Goal: Transaction & Acquisition: Purchase product/service

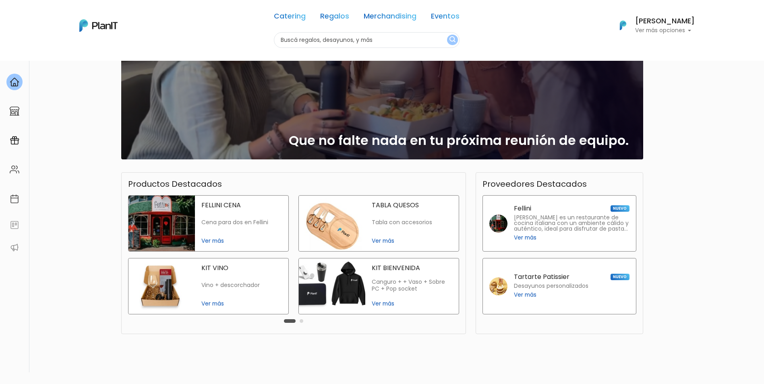
scroll to position [81, 0]
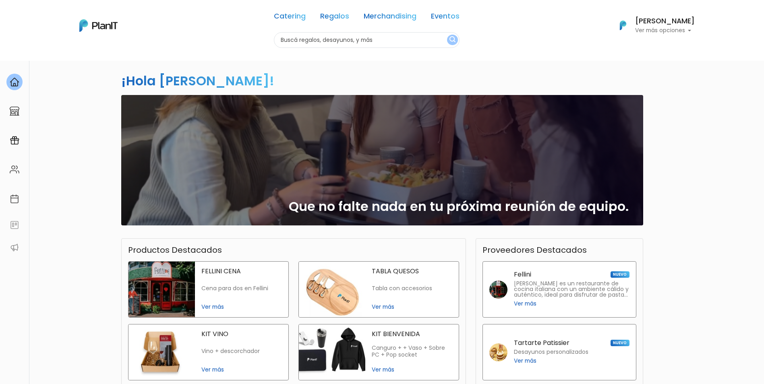
scroll to position [0, 0]
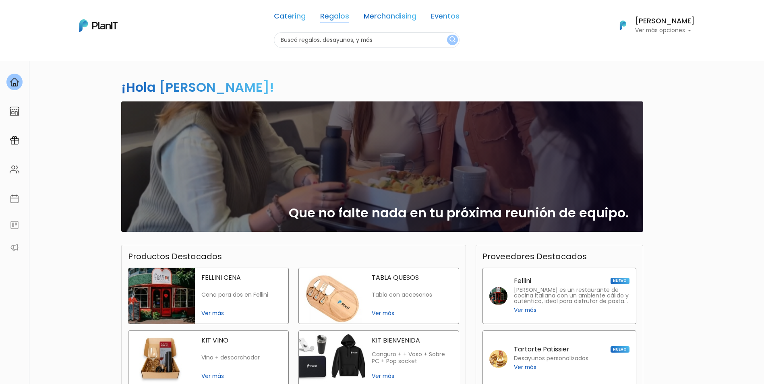
click at [326, 18] on link "Regalos" at bounding box center [334, 18] width 29 height 10
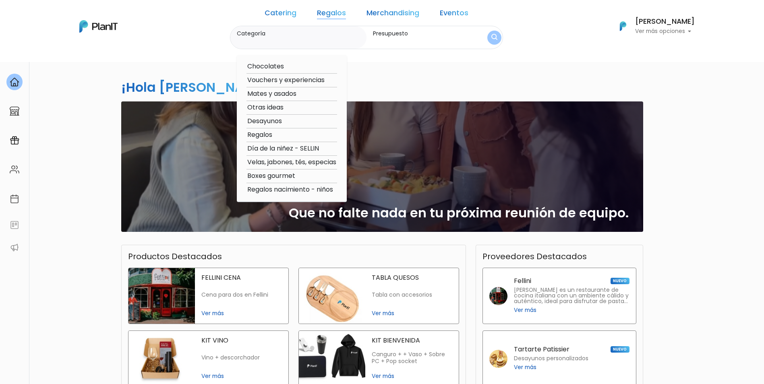
click at [331, 161] on option "Velas, jabones, tés, especias" at bounding box center [291, 162] width 91 height 10
type input "Velas, jabones, tés, especias"
type input "$0 - $1000"
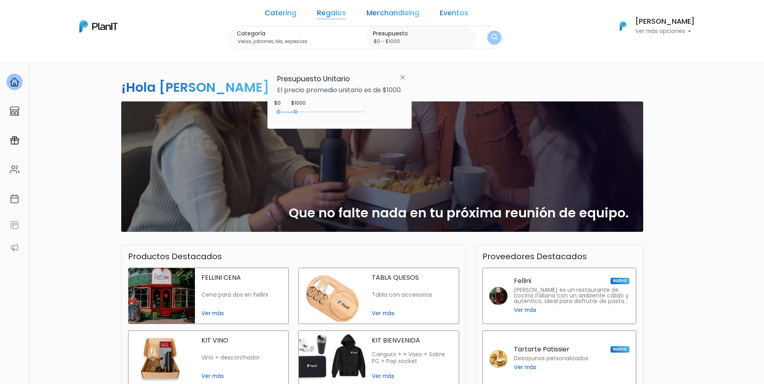
click at [491, 36] on img "submit" at bounding box center [494, 38] width 6 height 8
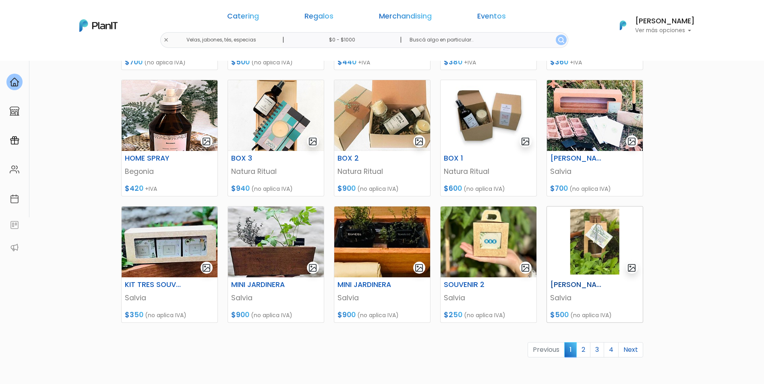
scroll to position [242, 0]
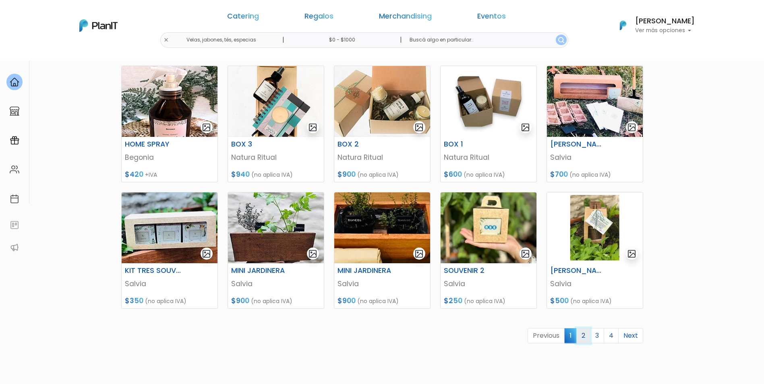
click at [585, 335] on link "2" at bounding box center [583, 335] width 14 height 15
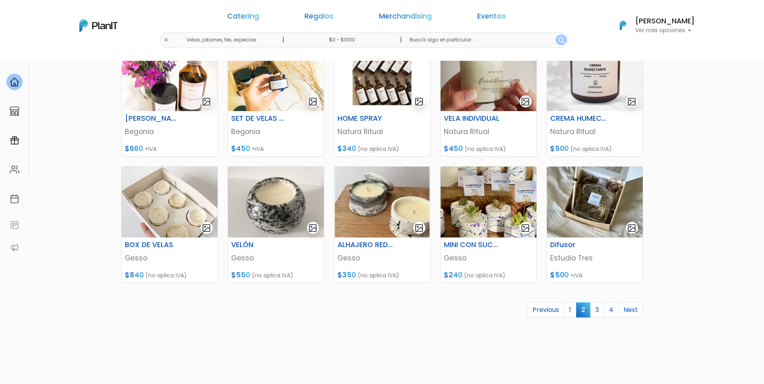
scroll to position [282, 0]
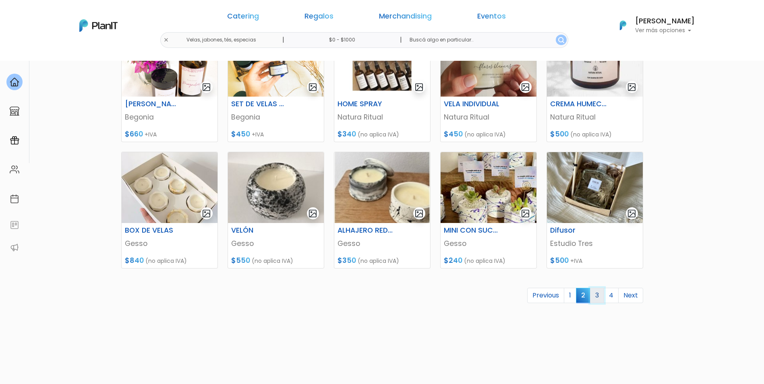
click at [601, 298] on link "3" at bounding box center [597, 295] width 14 height 15
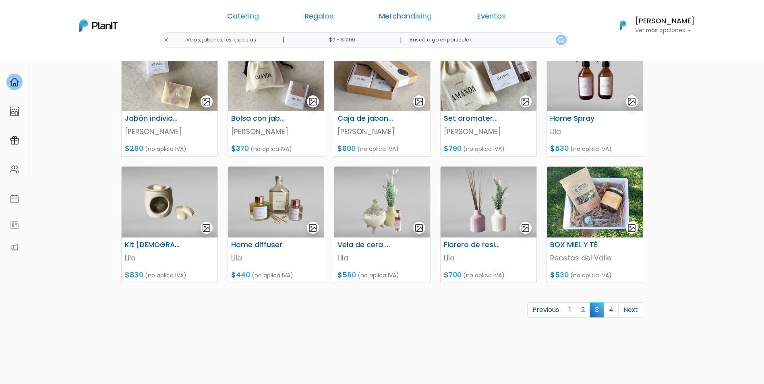
scroll to position [282, 0]
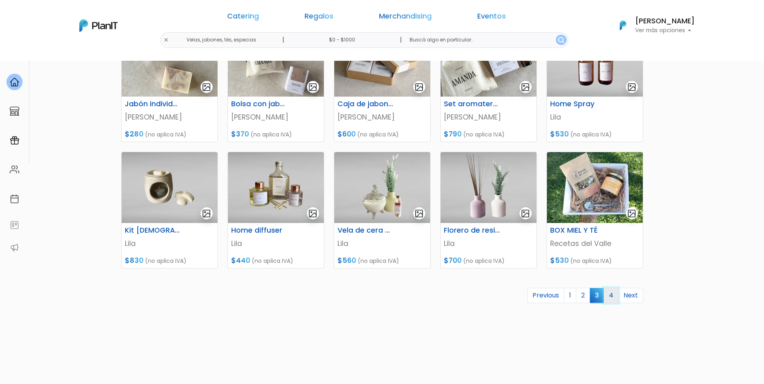
click at [611, 301] on link "4" at bounding box center [610, 295] width 15 height 15
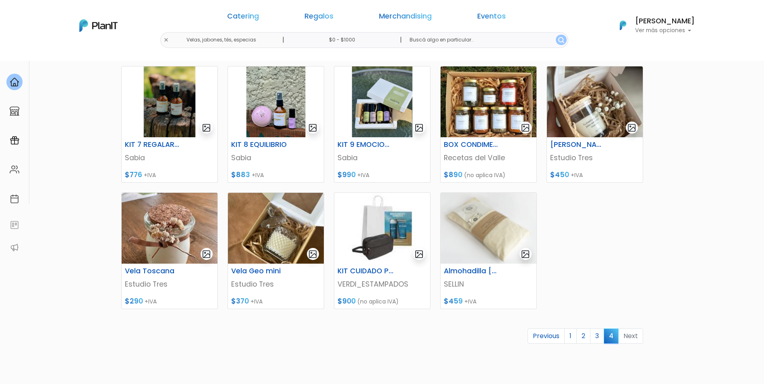
scroll to position [242, 0]
